Goal: Task Accomplishment & Management: Use online tool/utility

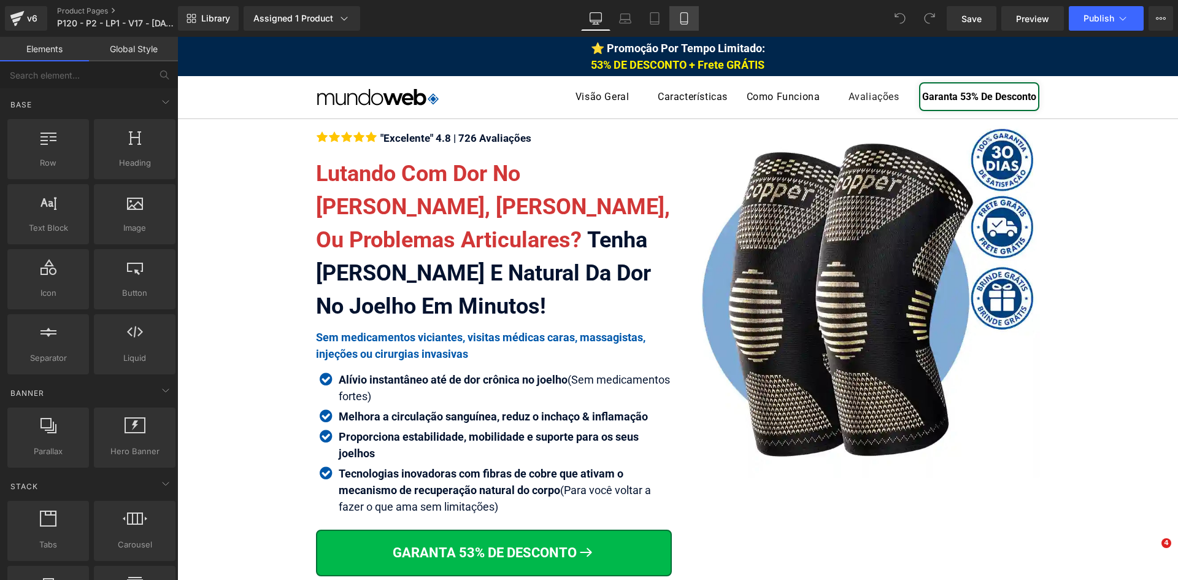
click at [683, 21] on icon at bounding box center [684, 18] width 12 height 12
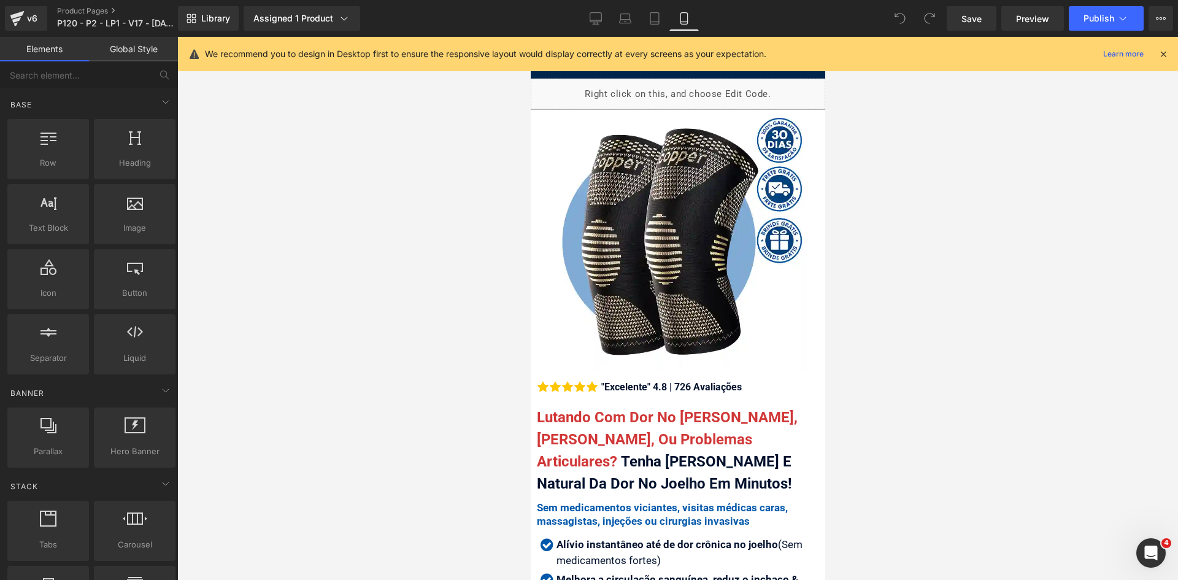
click at [1161, 55] on icon at bounding box center [1162, 53] width 11 height 11
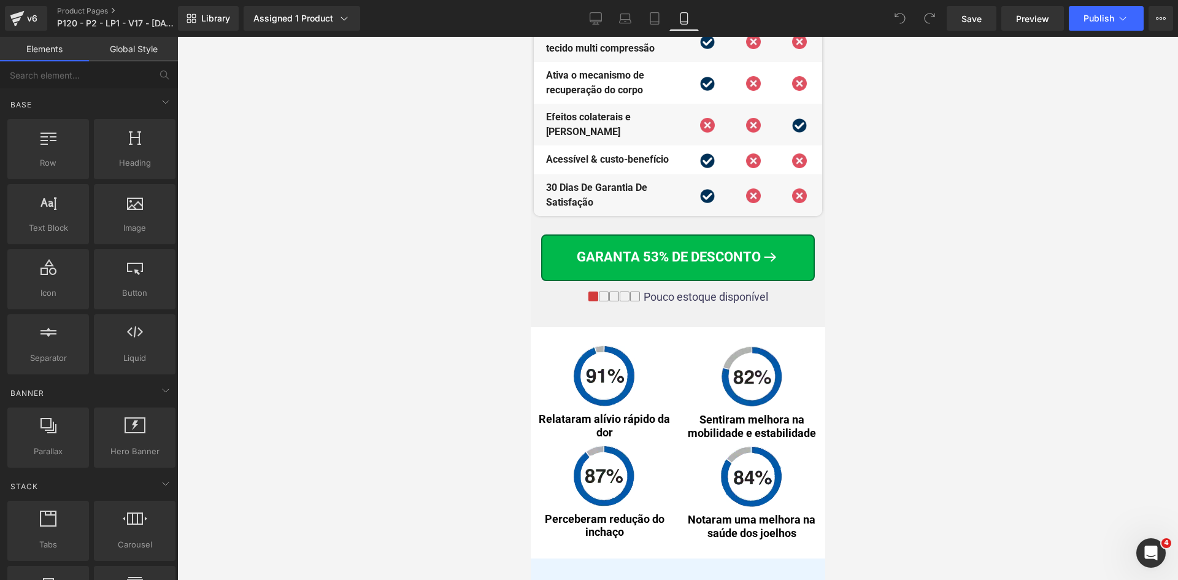
scroll to position [6732, 0]
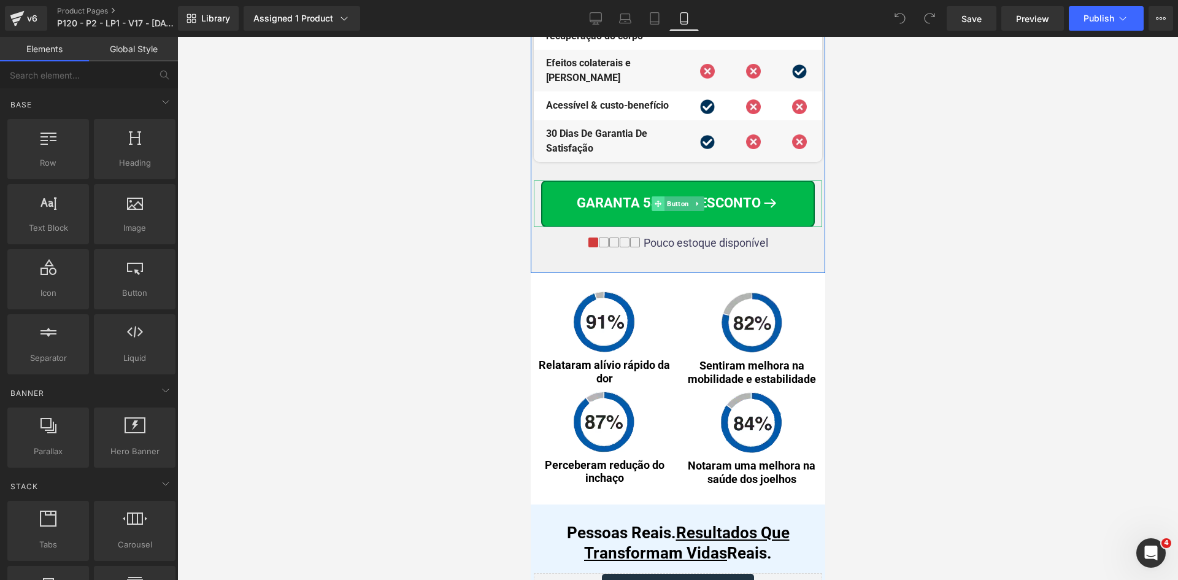
click at [657, 207] on span at bounding box center [657, 203] width 13 height 15
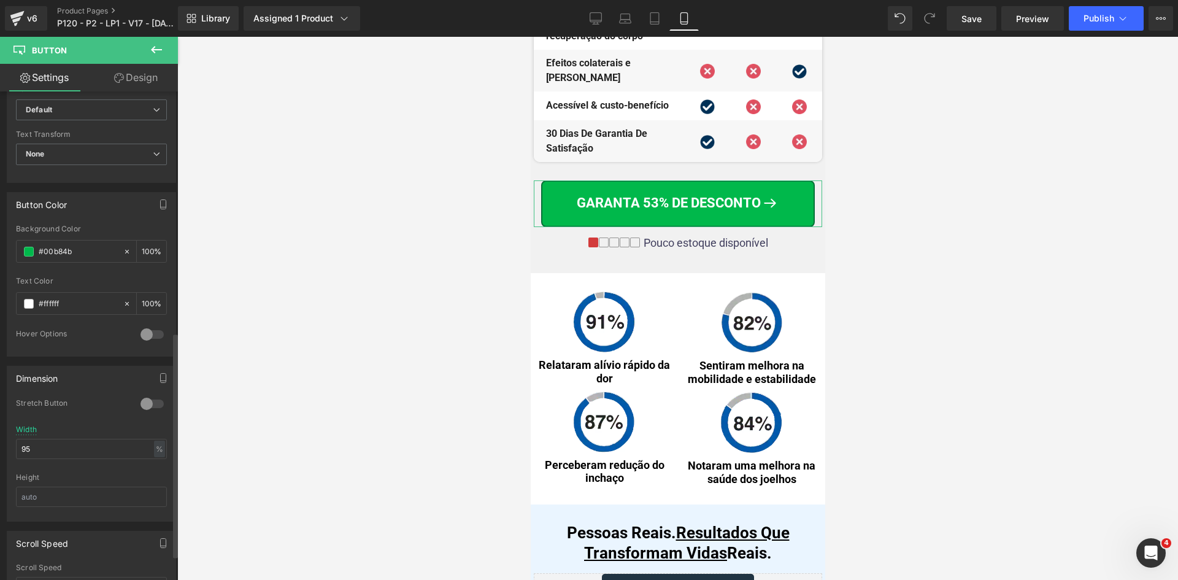
scroll to position [552, 0]
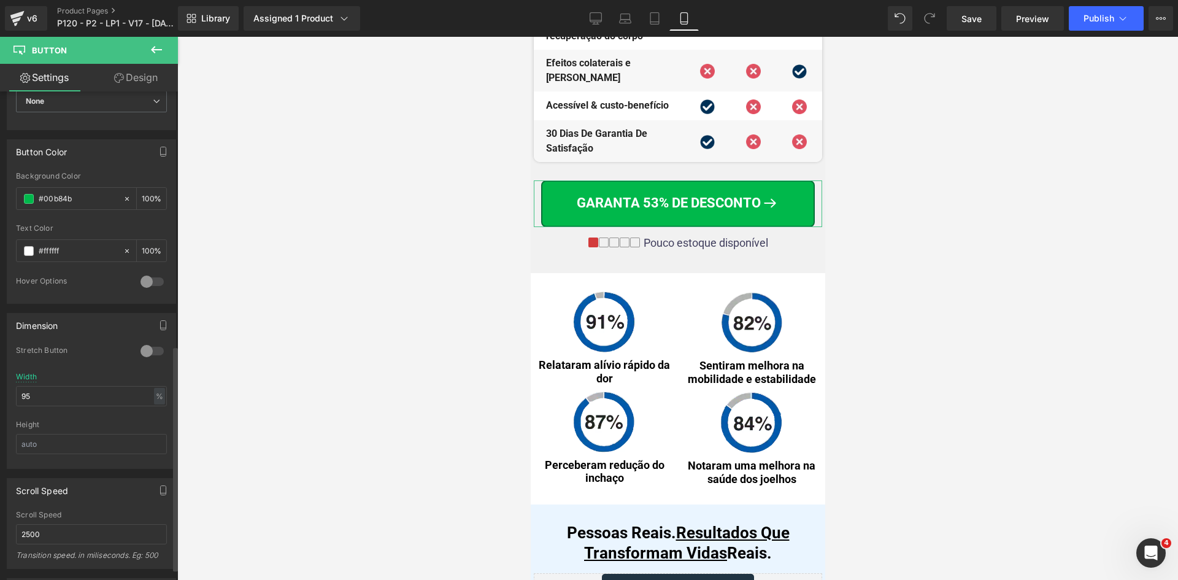
click at [79, 408] on div "Width 95 % % px" at bounding box center [91, 396] width 151 height 48
click at [76, 396] on input "95" at bounding box center [91, 396] width 151 height 20
type input "98"
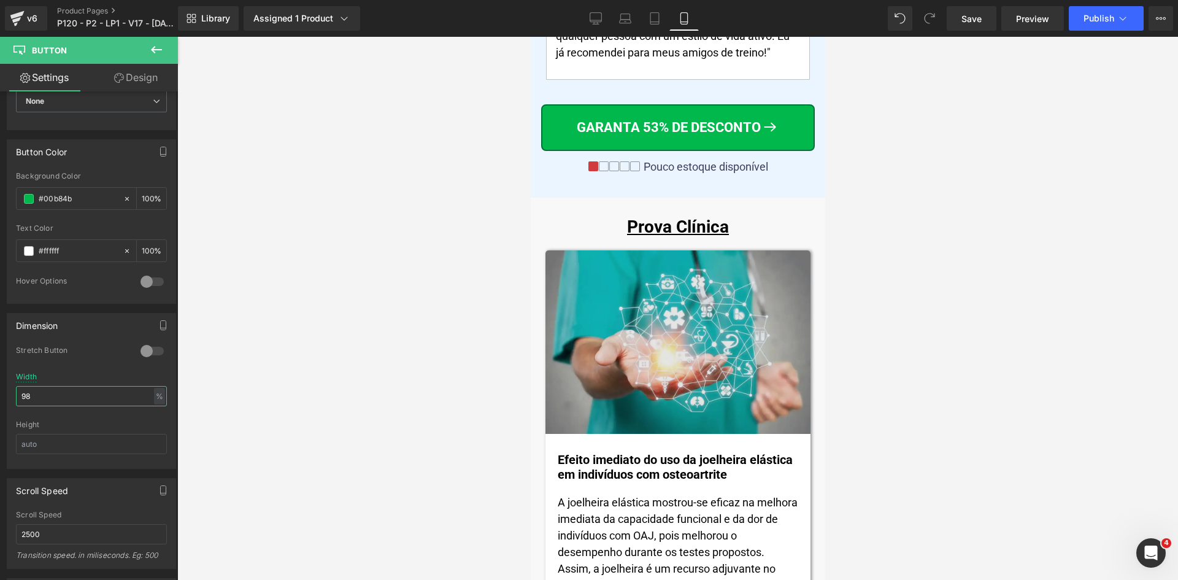
scroll to position [8756, 0]
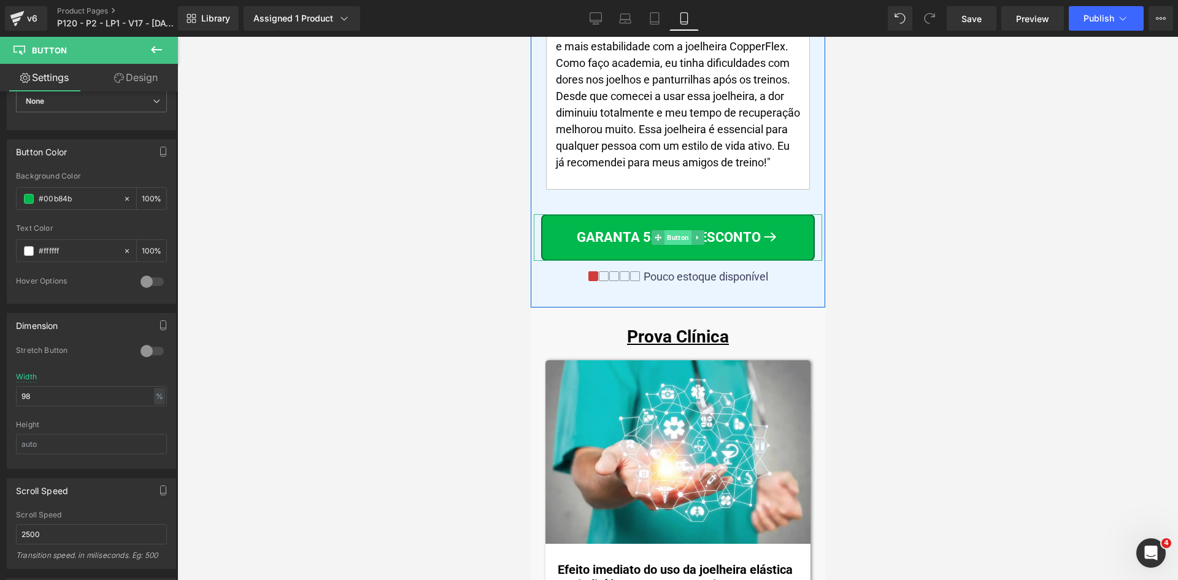
click at [670, 231] on span "Button" at bounding box center [677, 237] width 27 height 15
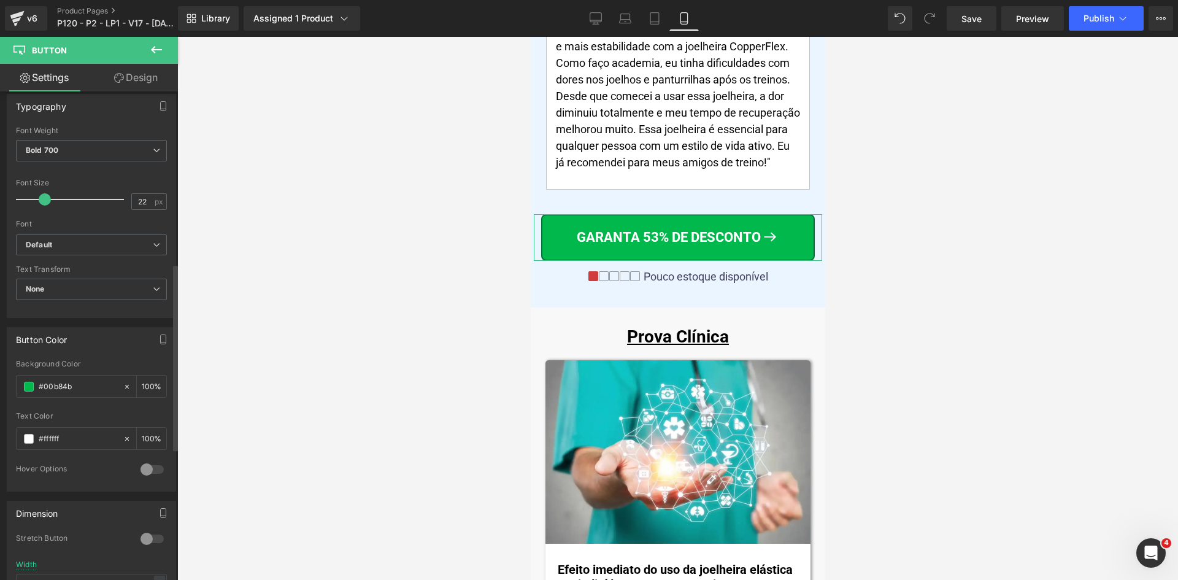
scroll to position [491, 0]
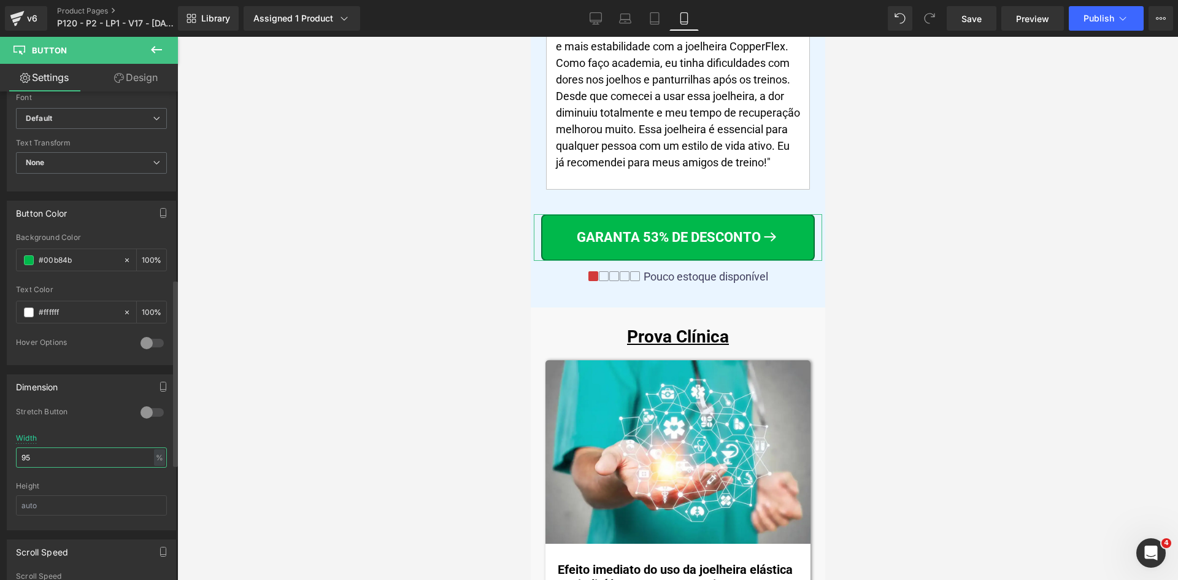
drag, startPoint x: 69, startPoint y: 459, endPoint x: 0, endPoint y: 461, distance: 69.3
click at [17, 461] on input "95" at bounding box center [91, 457] width 151 height 20
type input "98"
click at [1103, 26] on button "Publish" at bounding box center [1105, 18] width 75 height 25
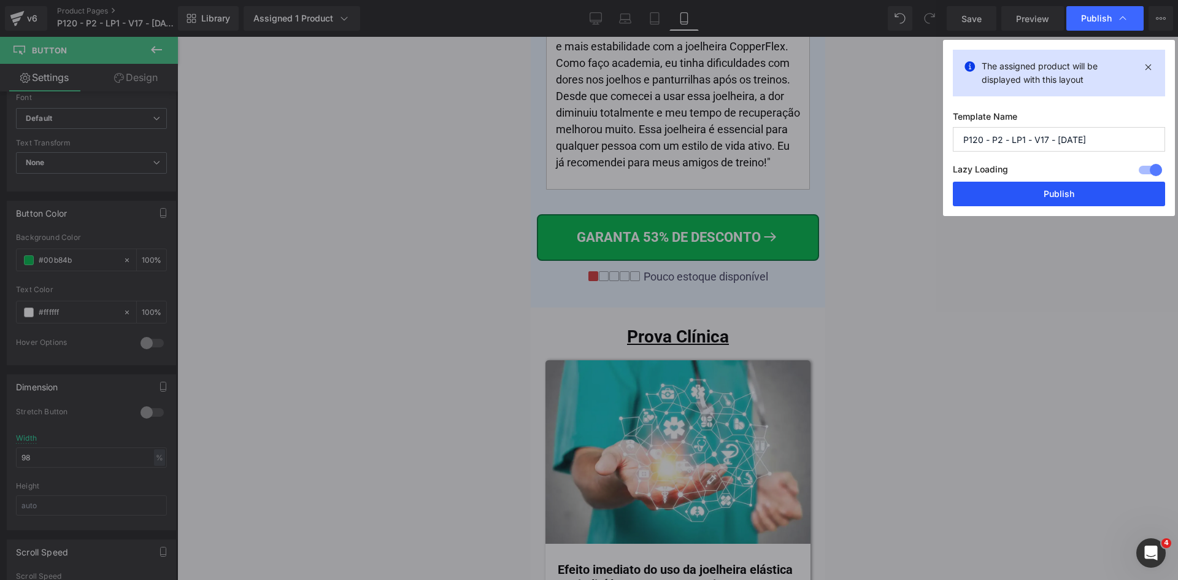
click at [1034, 193] on button "Publish" at bounding box center [1059, 194] width 212 height 25
